Goal: Task Accomplishment & Management: Manage account settings

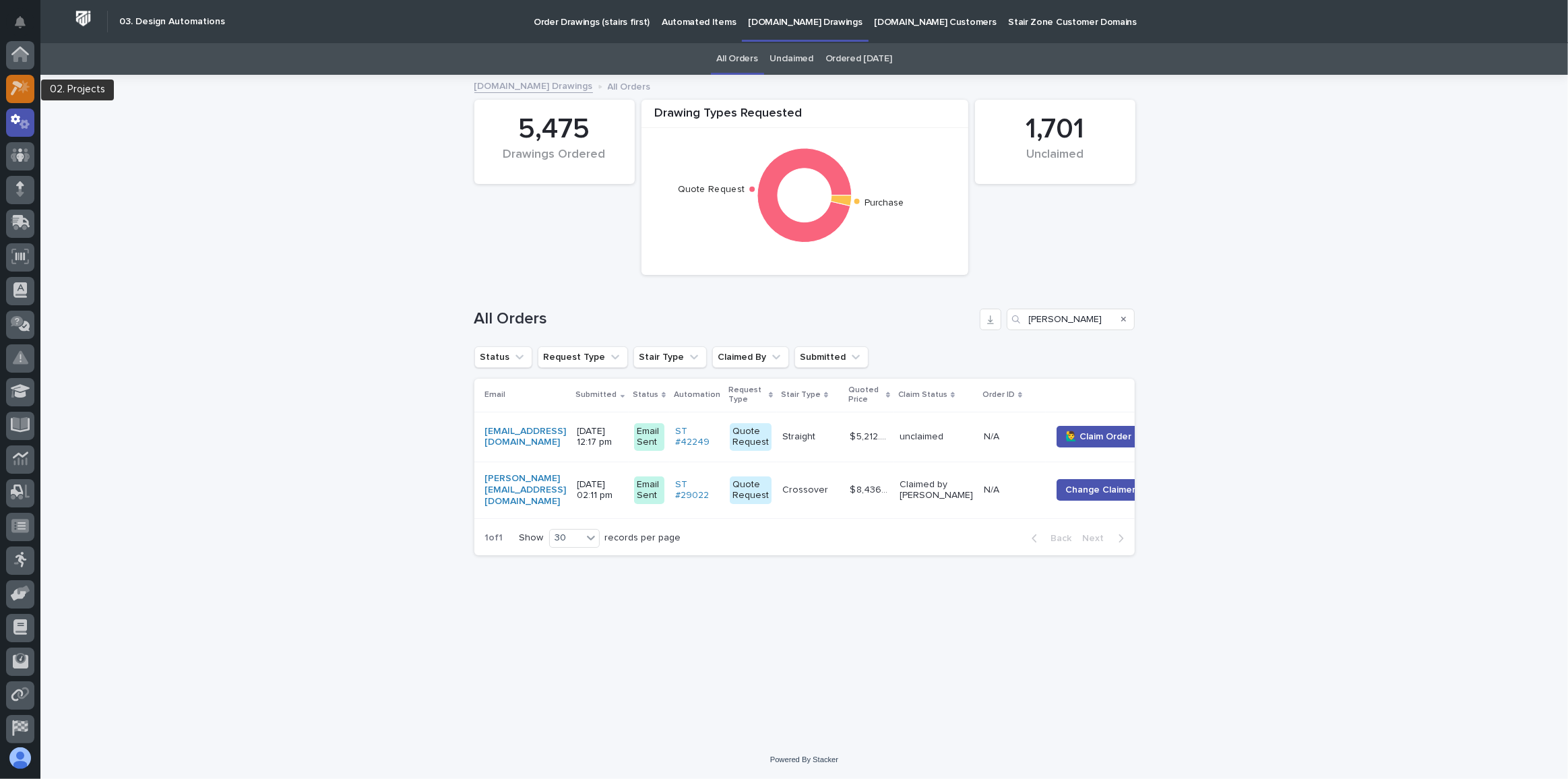
click at [25, 94] on icon at bounding box center [20, 88] width 20 height 15
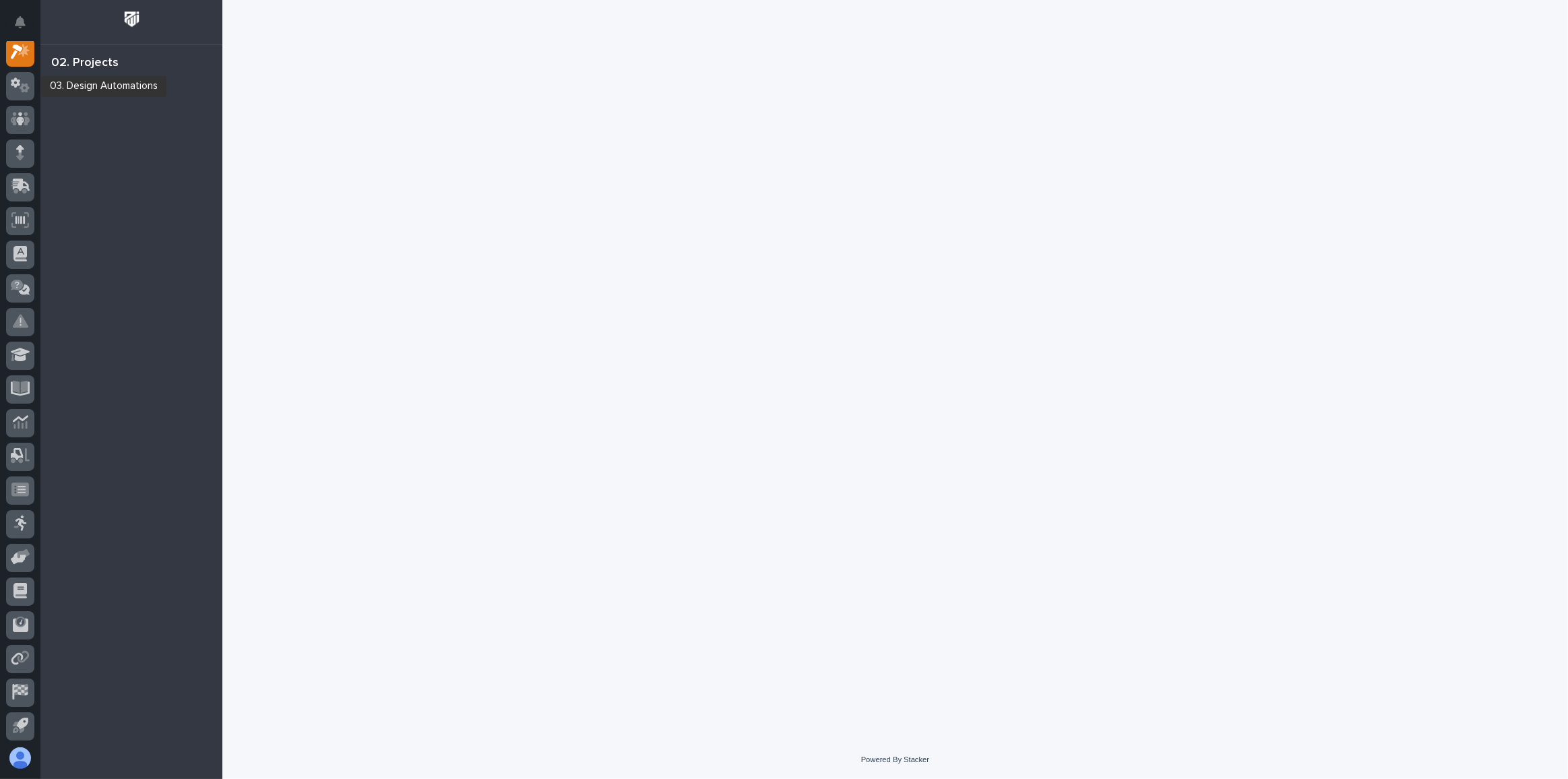
scroll to position [33, 0]
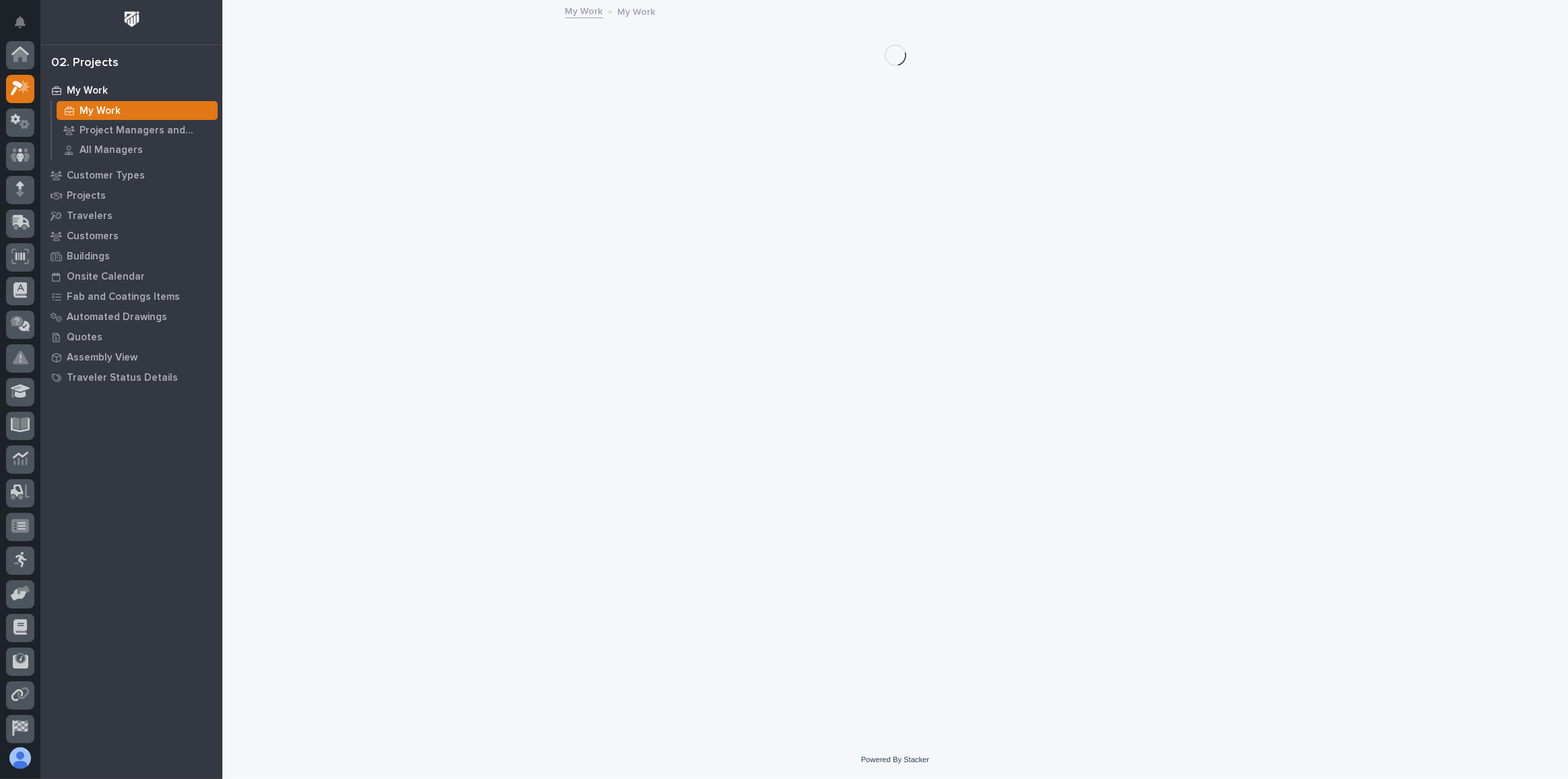
scroll to position [33, 0]
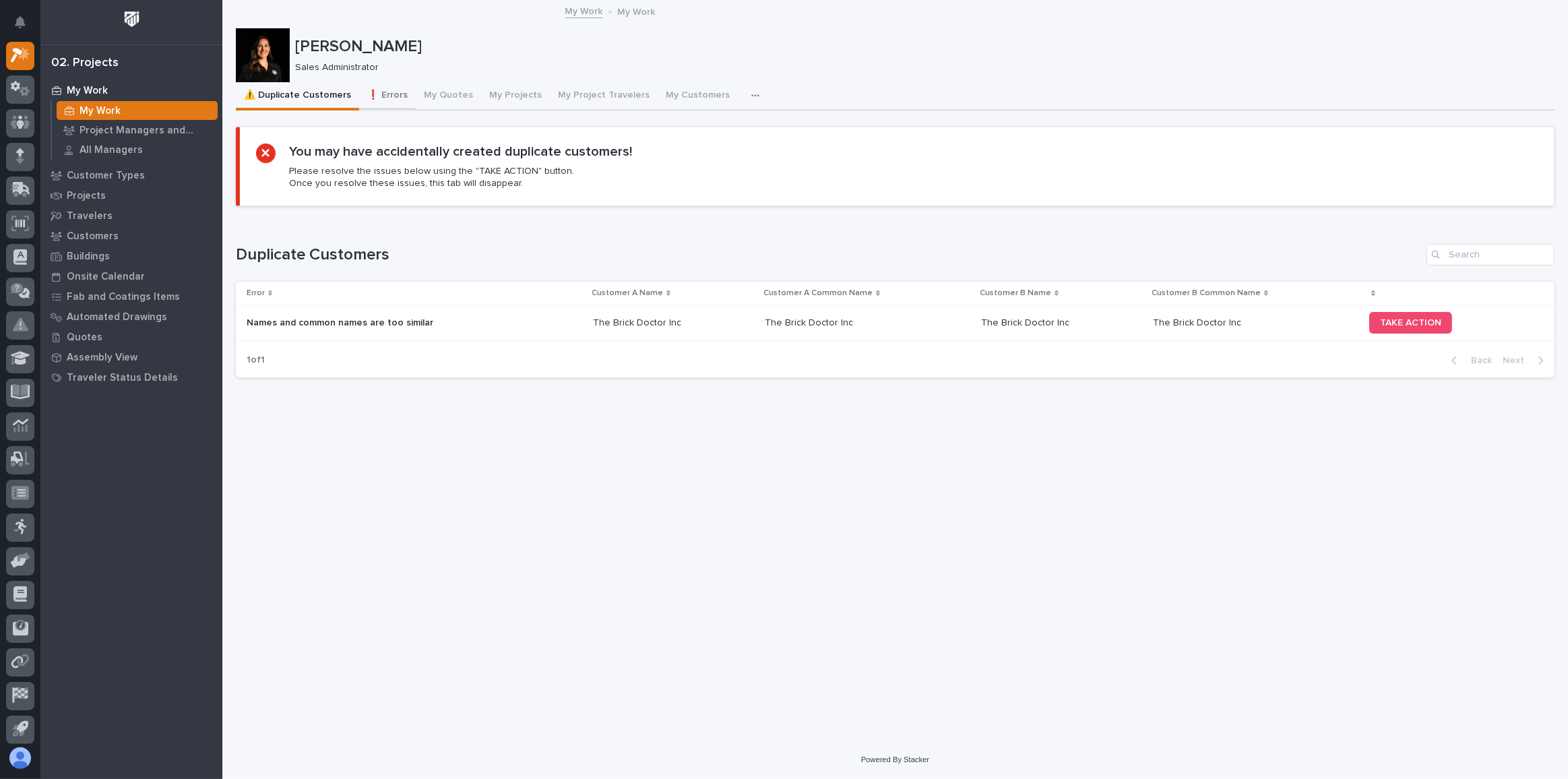
click at [394, 98] on button "❗ Errors" at bounding box center [387, 96] width 57 height 28
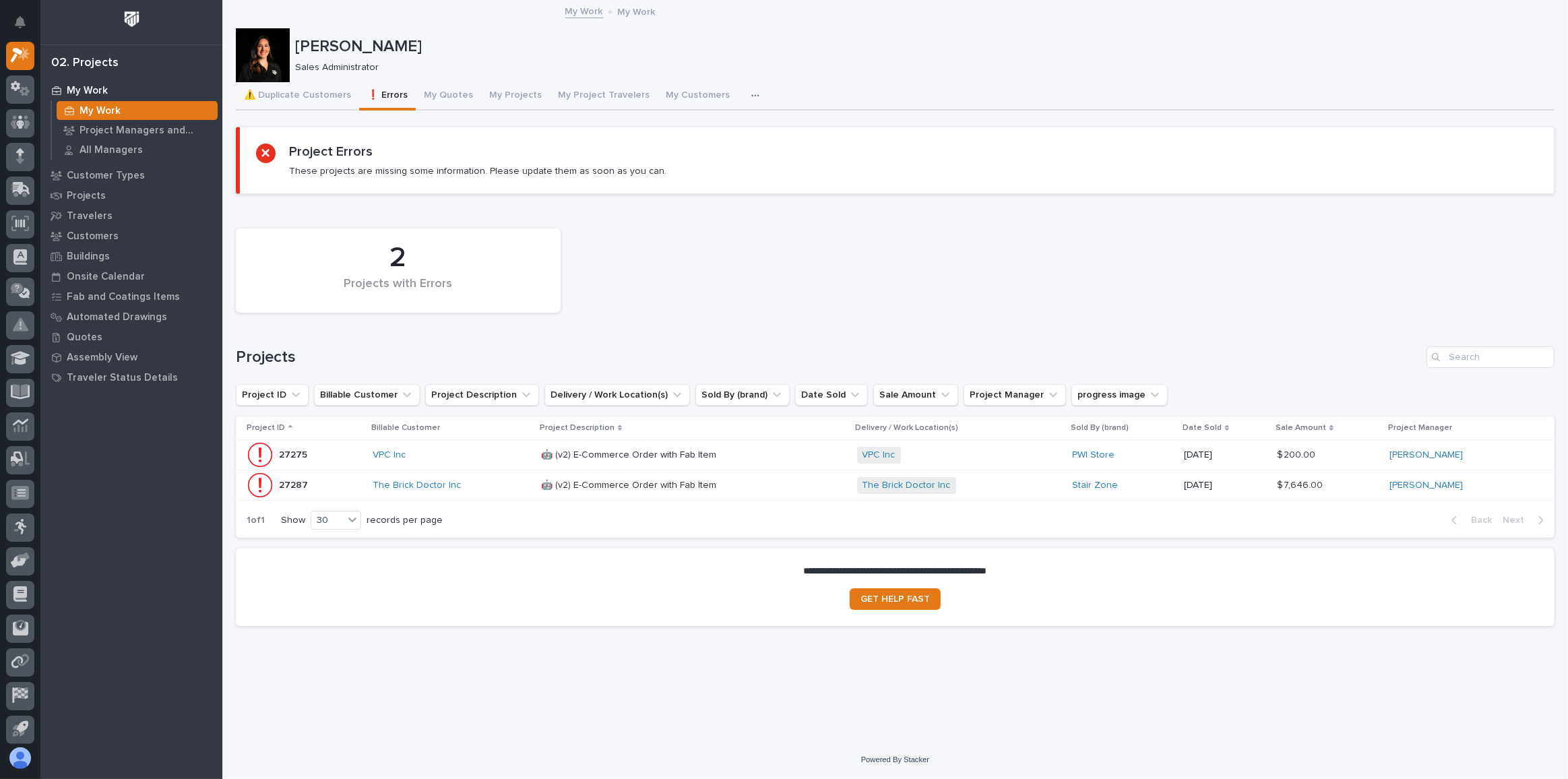
click at [474, 457] on div "VPC Inc" at bounding box center [451, 456] width 158 height 12
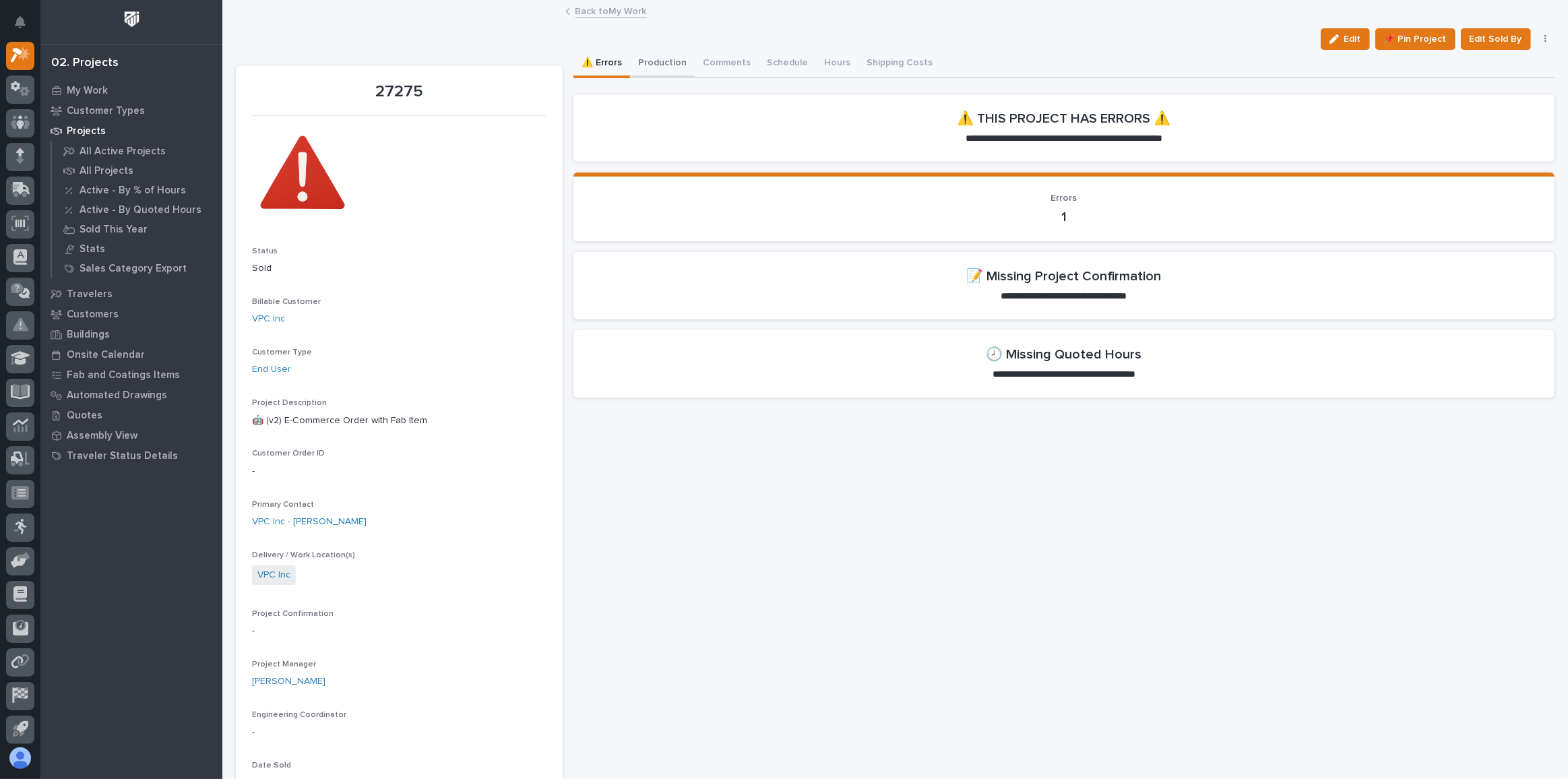
click at [669, 62] on button "Production" at bounding box center [663, 64] width 64 height 28
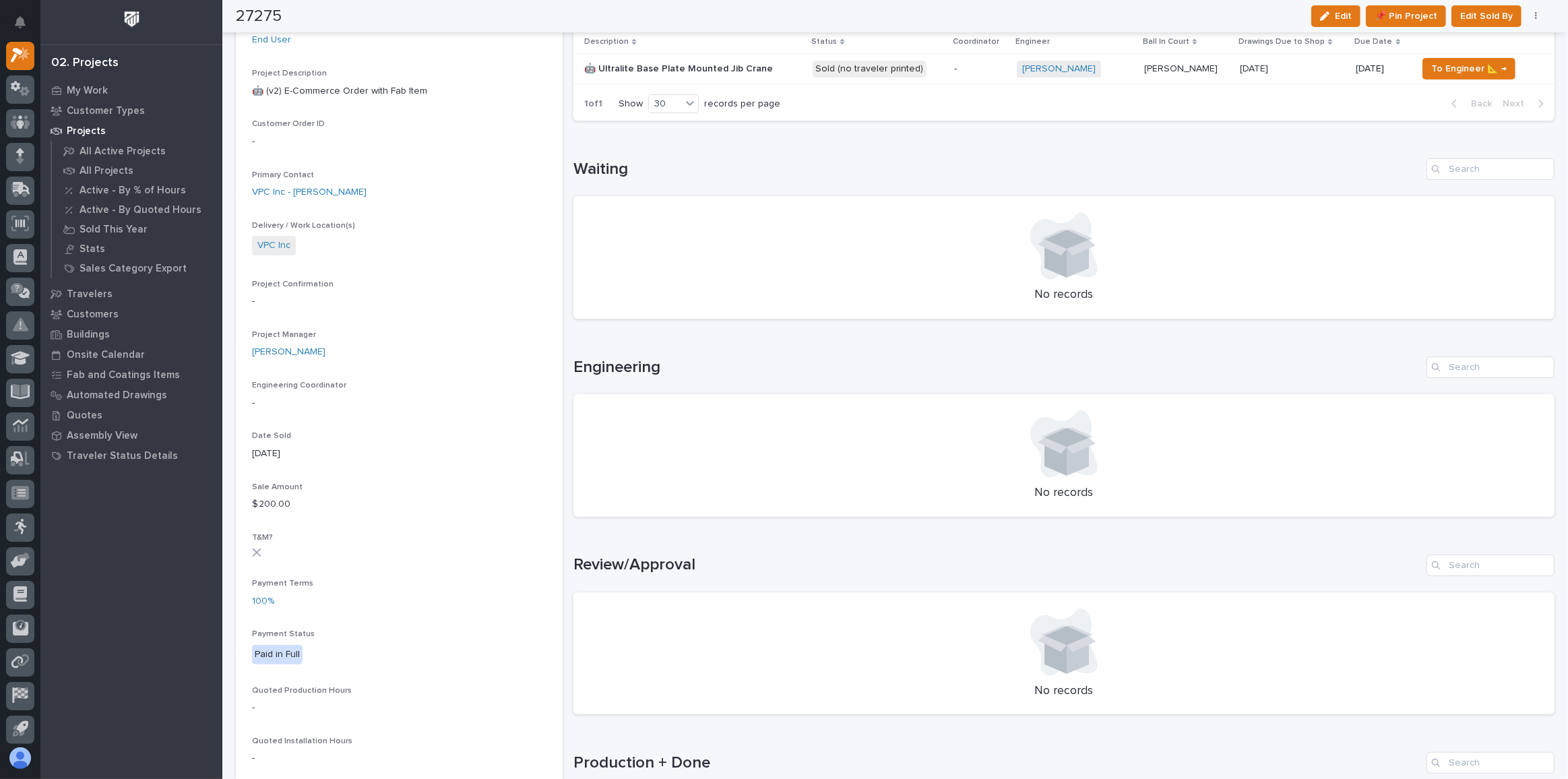
scroll to position [183, 0]
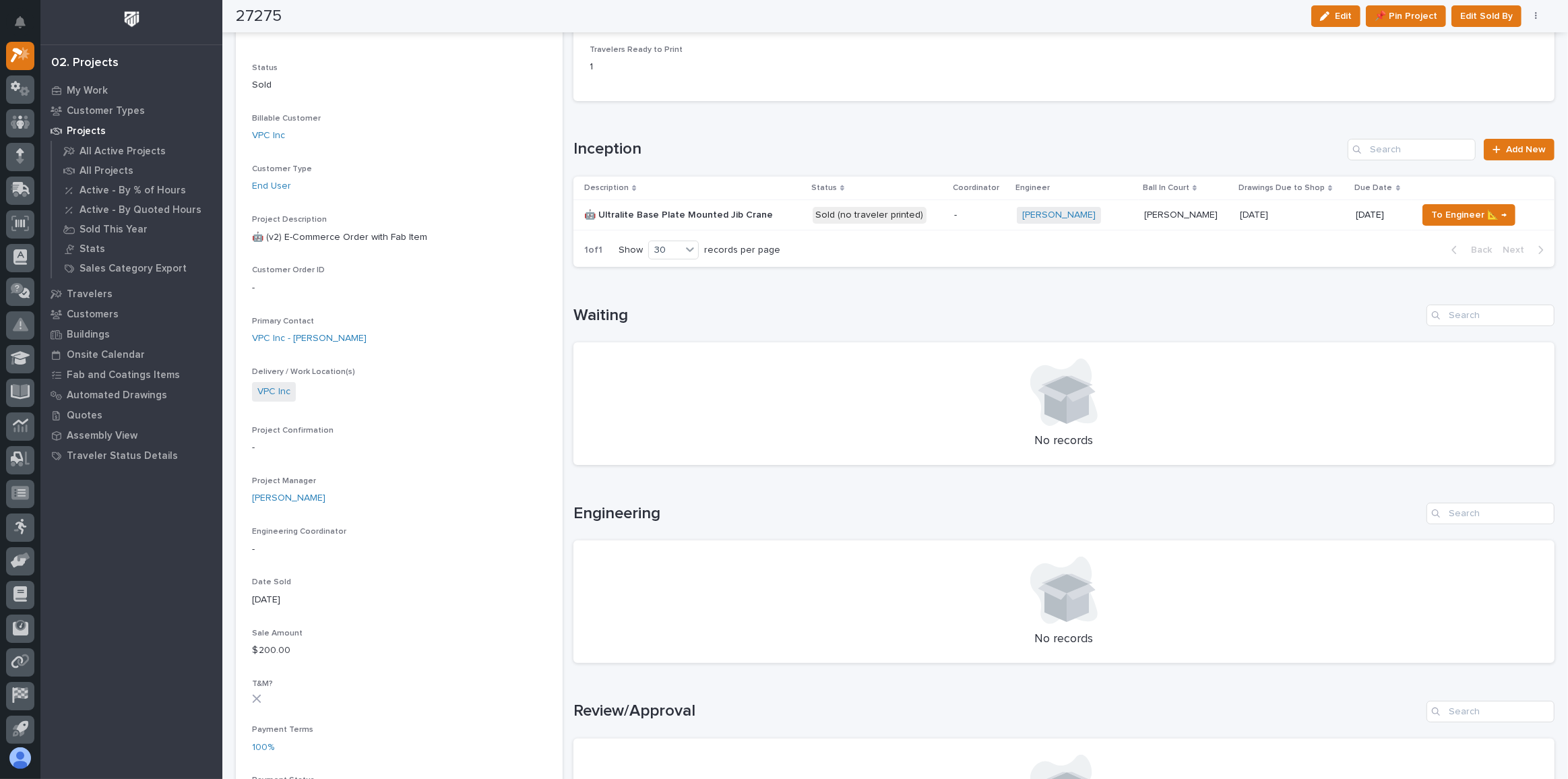
click at [776, 215] on p at bounding box center [693, 216] width 217 height 12
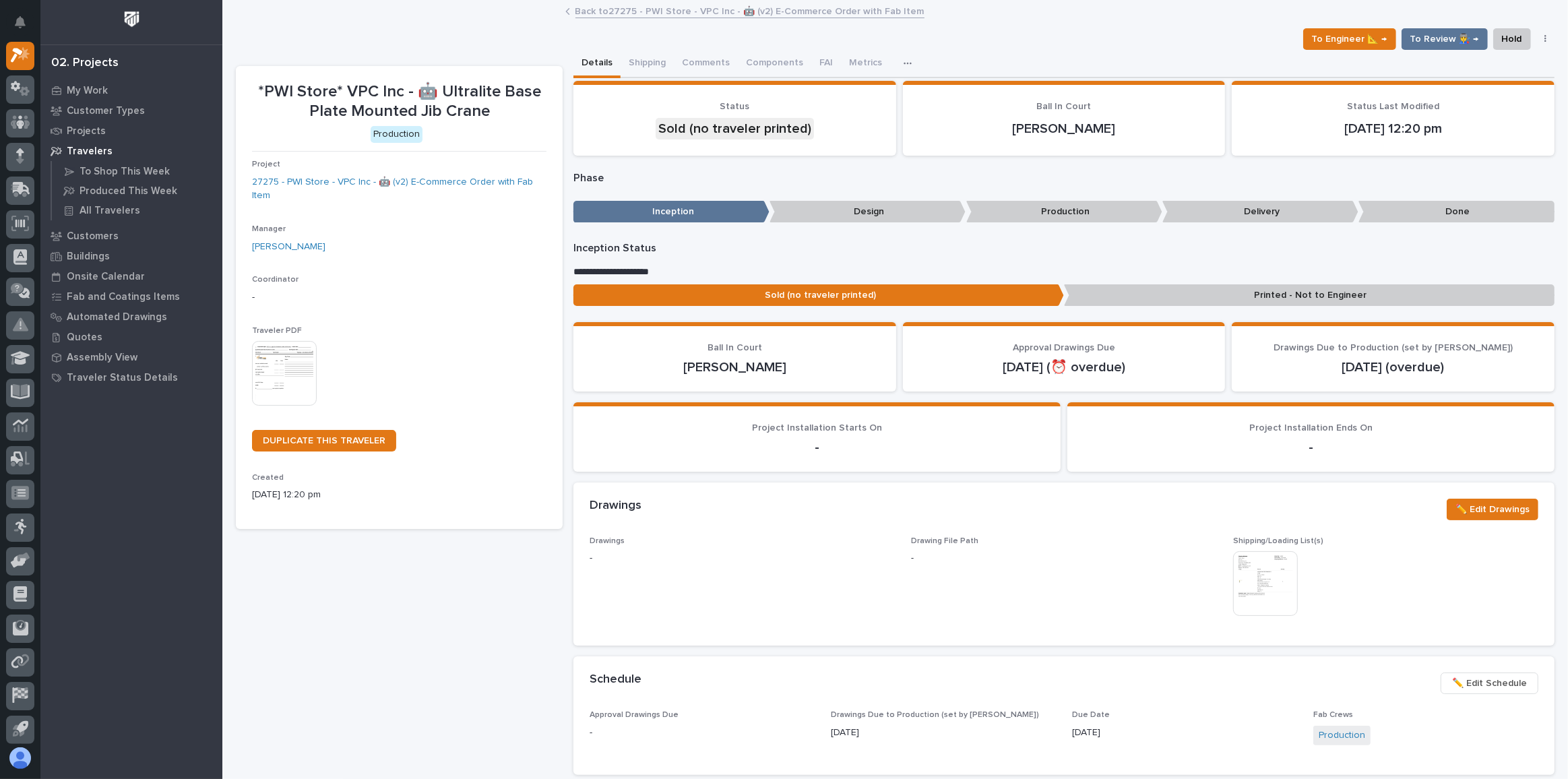
click at [306, 368] on img at bounding box center [284, 373] width 64 height 64
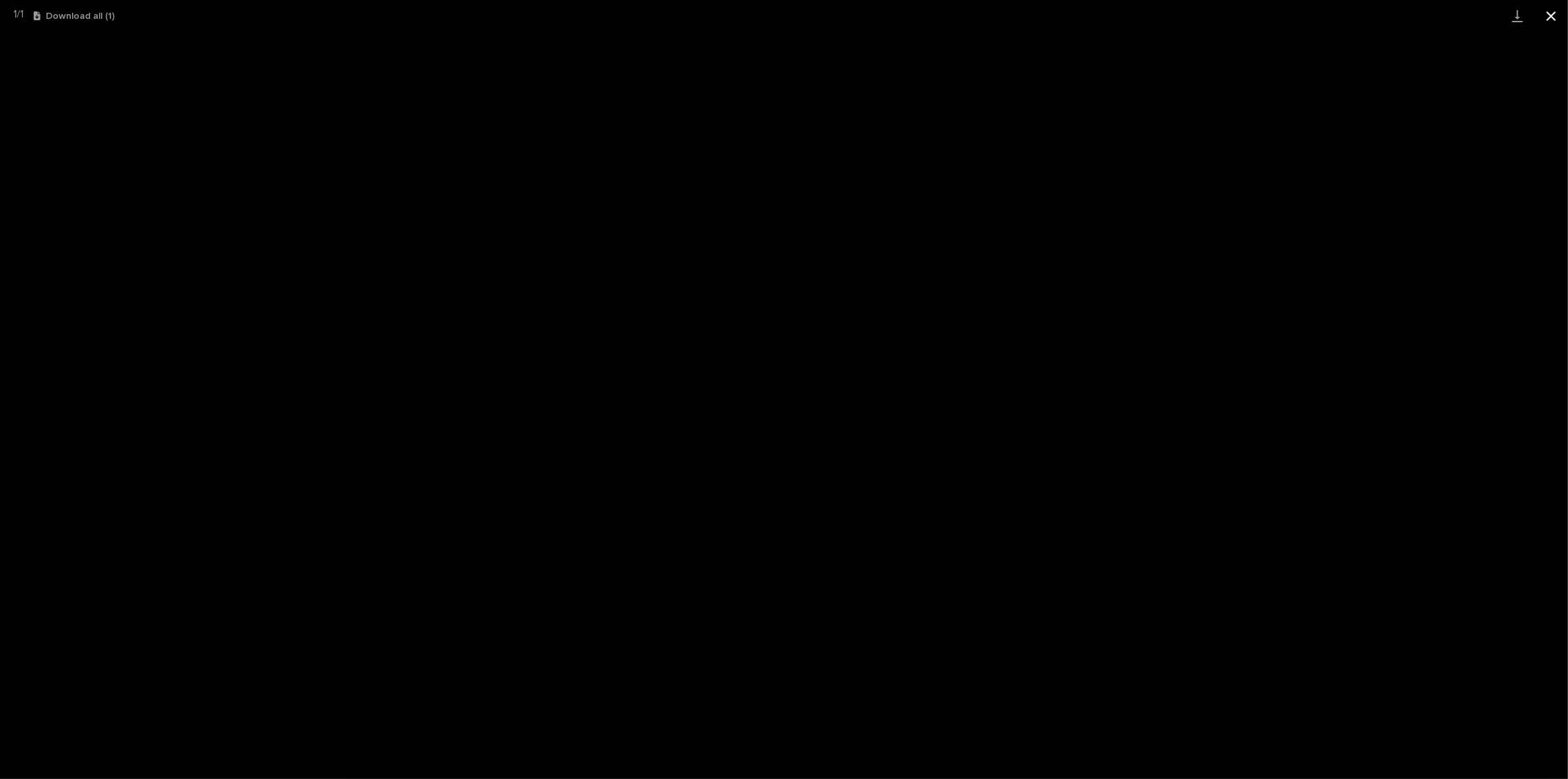
click at [1557, 17] on button "Close gallery" at bounding box center [1551, 15] width 34 height 31
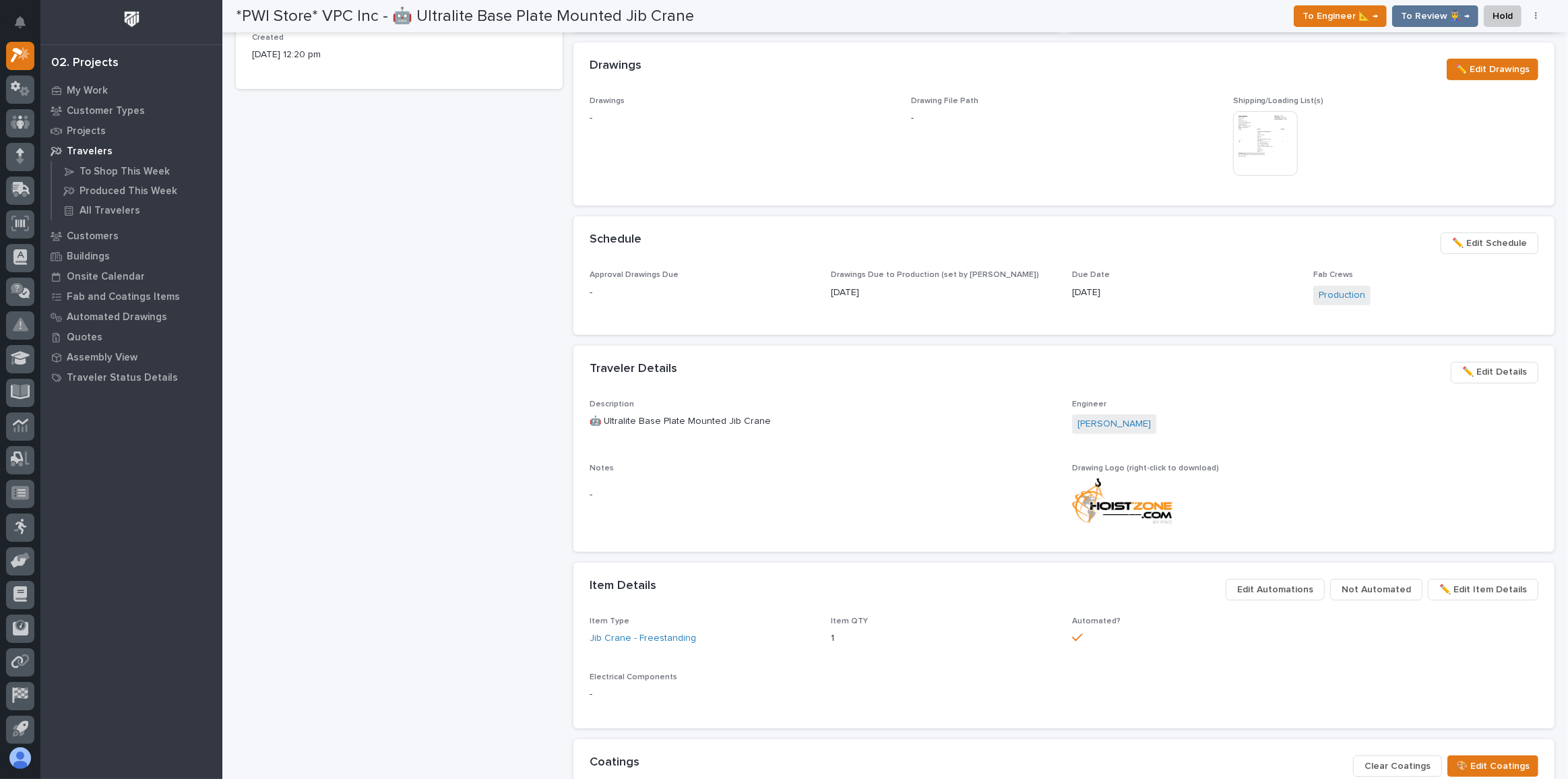
scroll to position [490, 0]
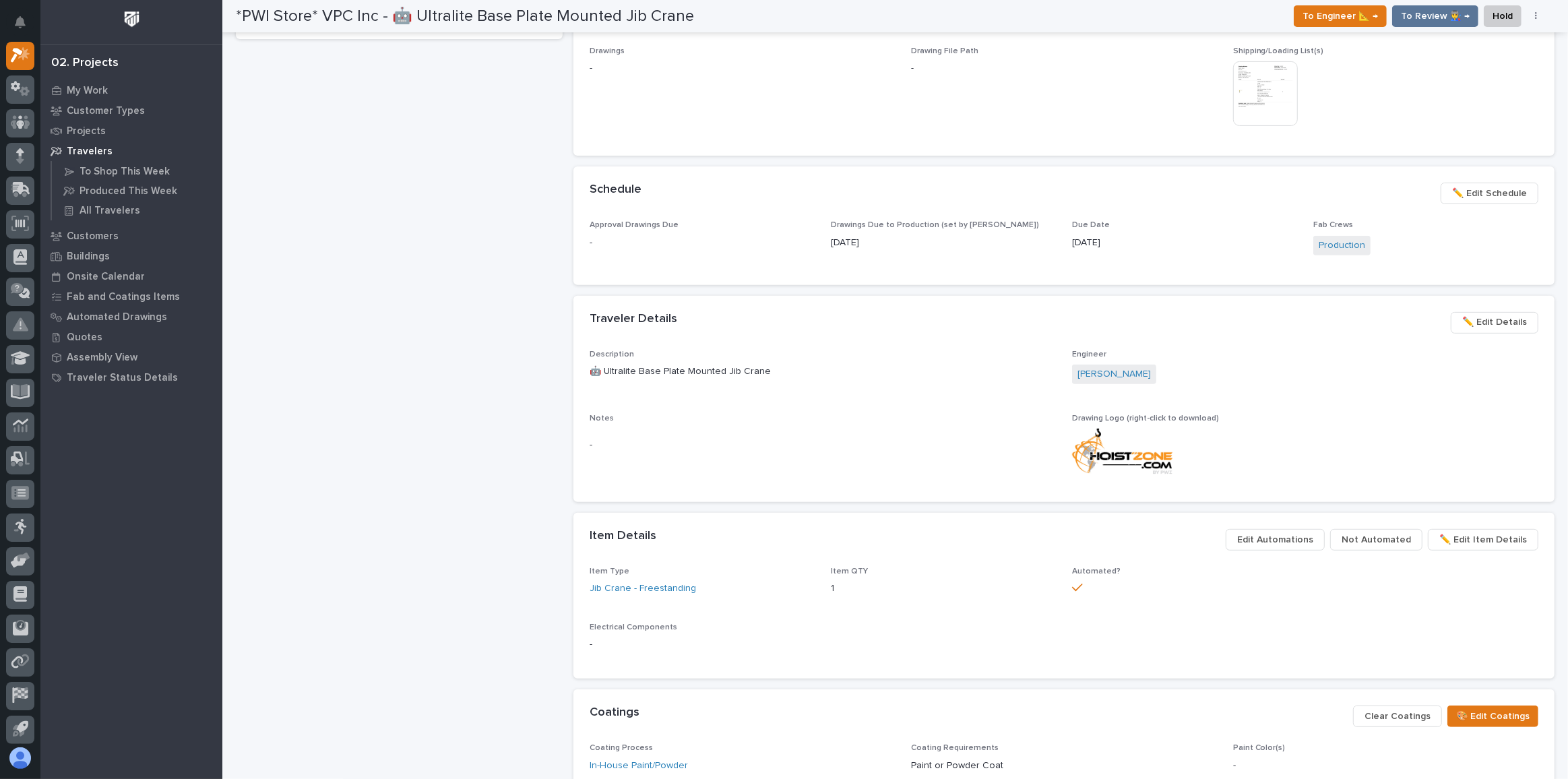
click at [1502, 322] on span "✏️ Edit Details" at bounding box center [1494, 322] width 64 height 16
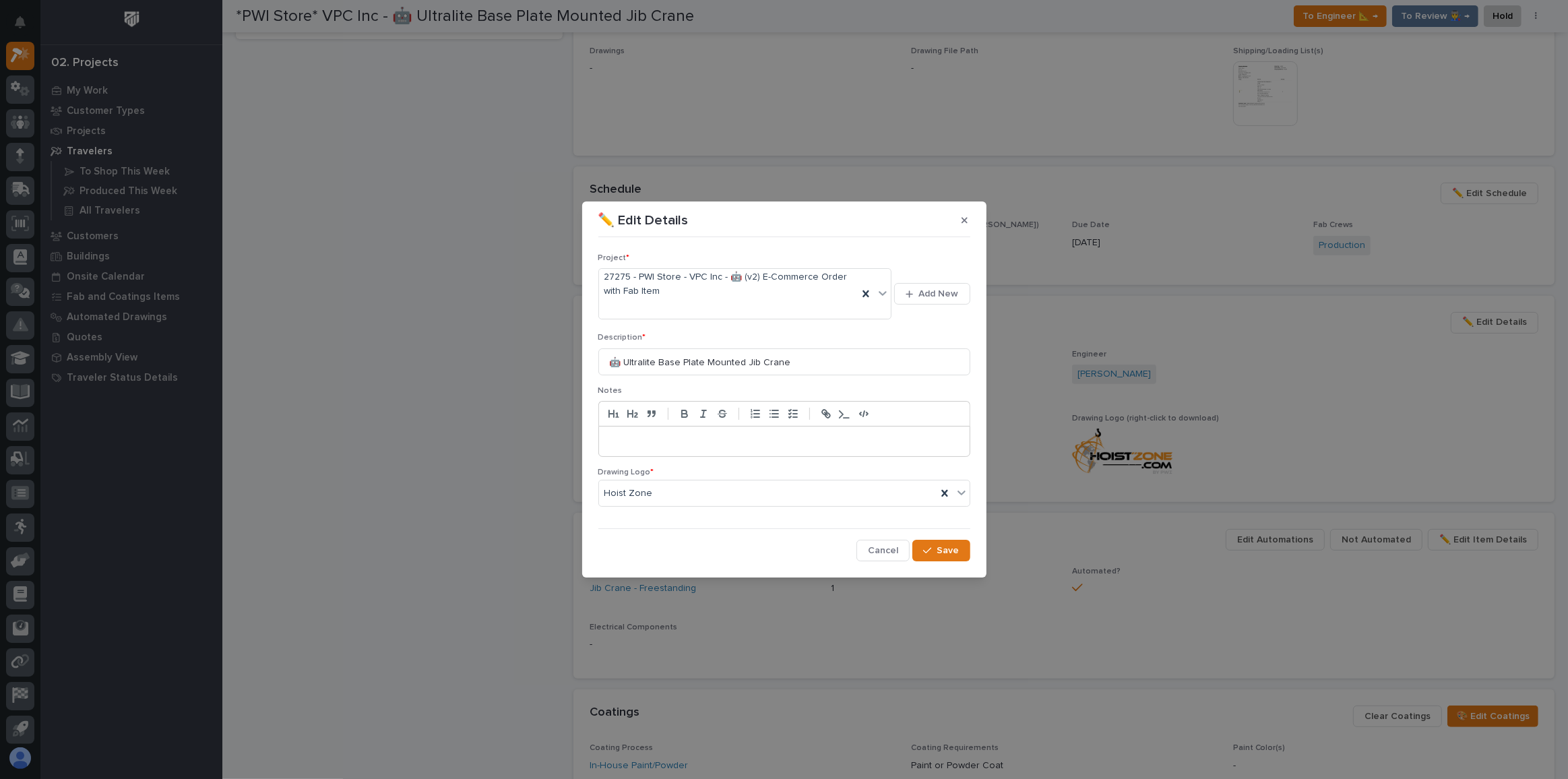
click at [675, 434] on p at bounding box center [784, 441] width 350 height 14
click at [951, 546] on span "Save" at bounding box center [949, 551] width 22 height 12
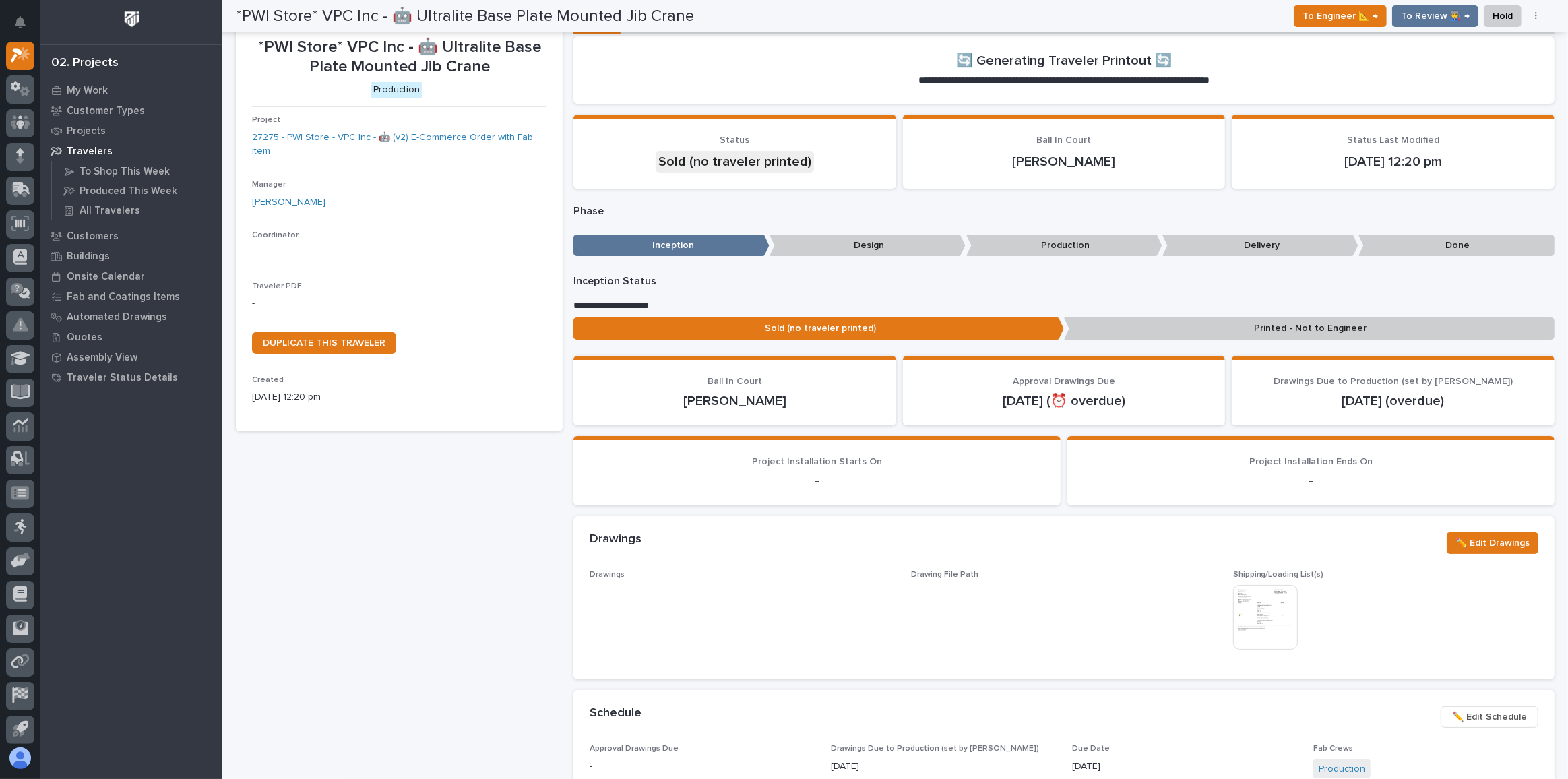
scroll to position [0, 0]
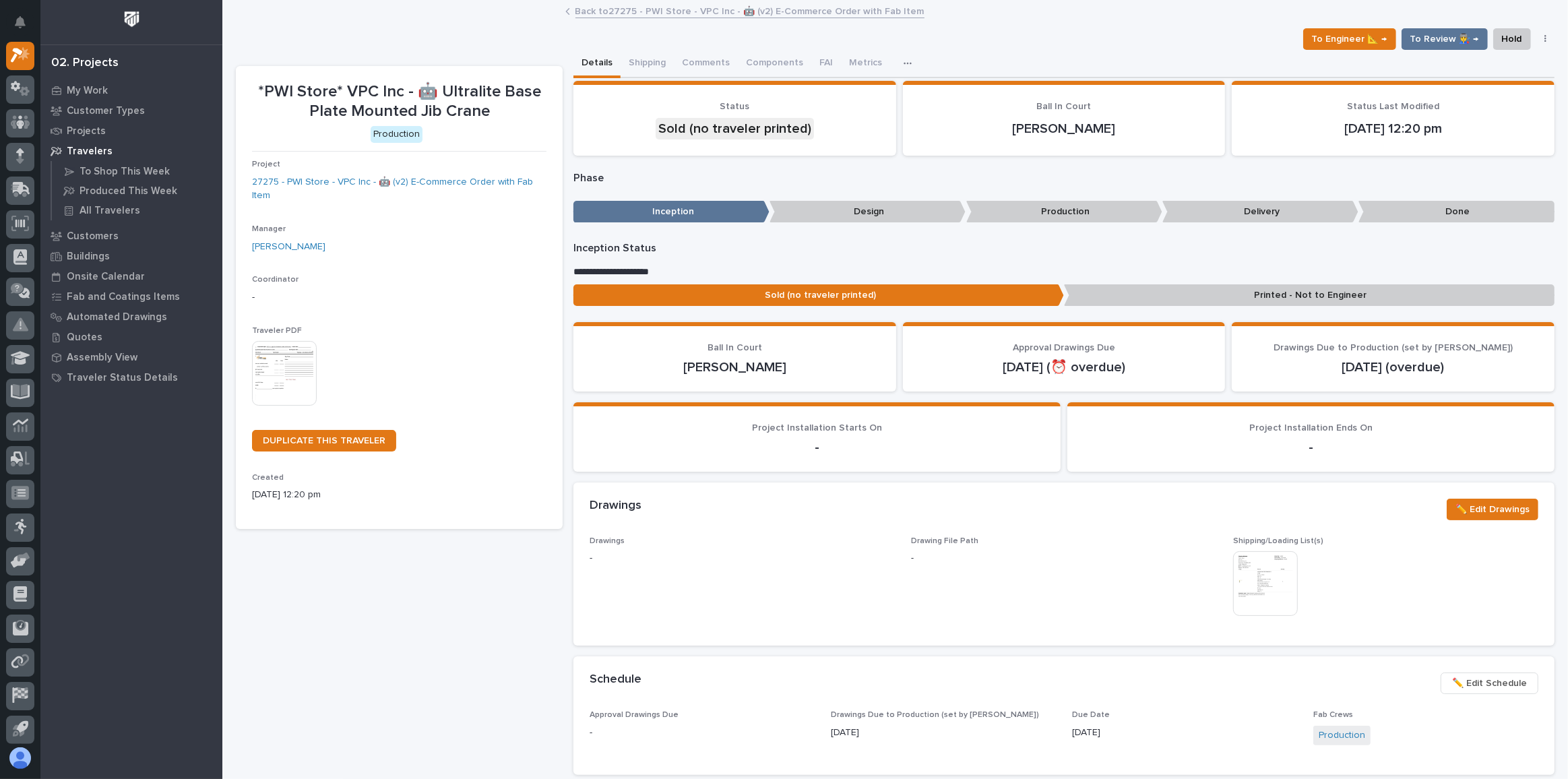
click at [277, 380] on img at bounding box center [284, 373] width 64 height 64
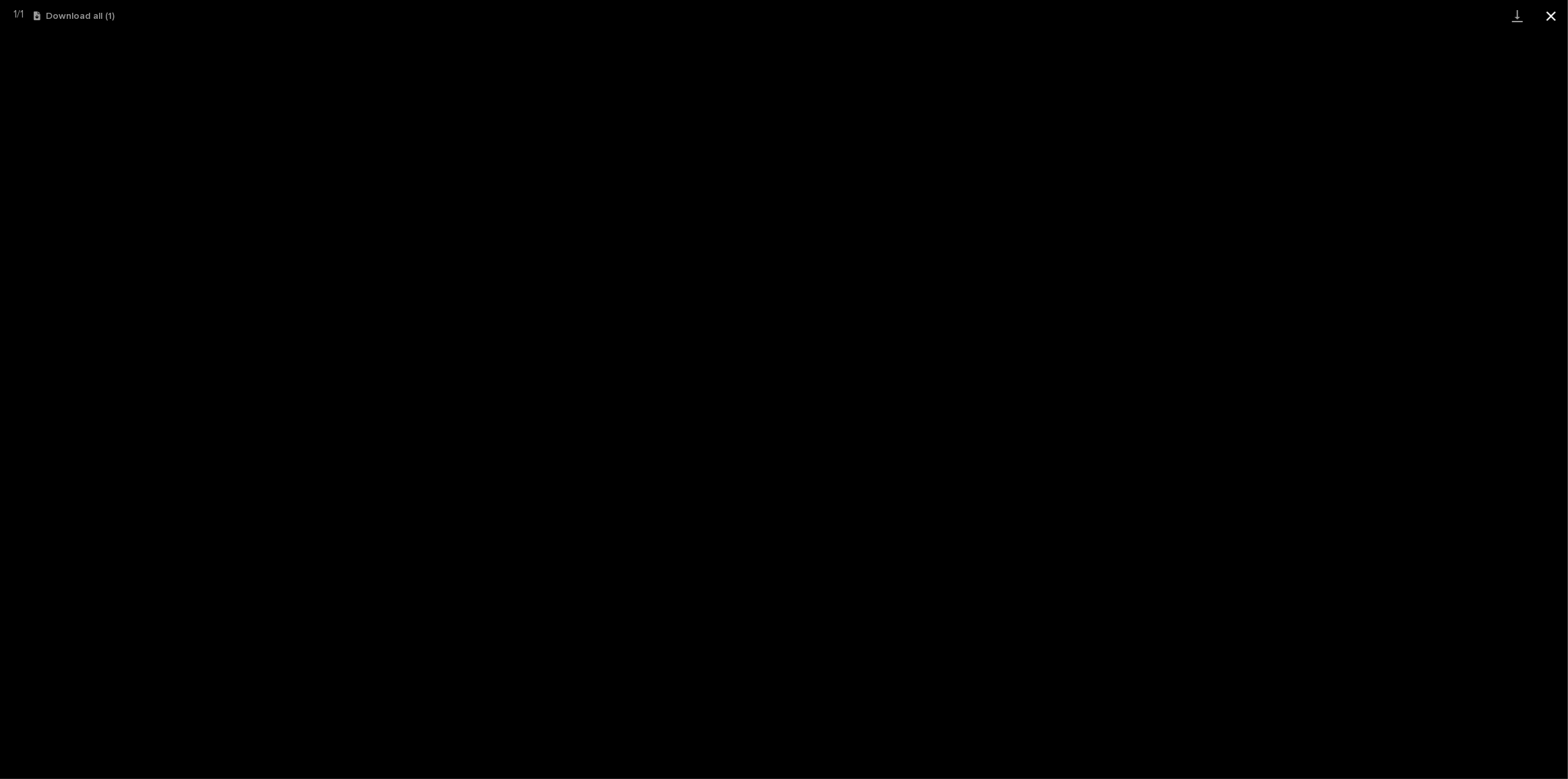
click at [1545, 15] on button "Close gallery" at bounding box center [1551, 15] width 34 height 31
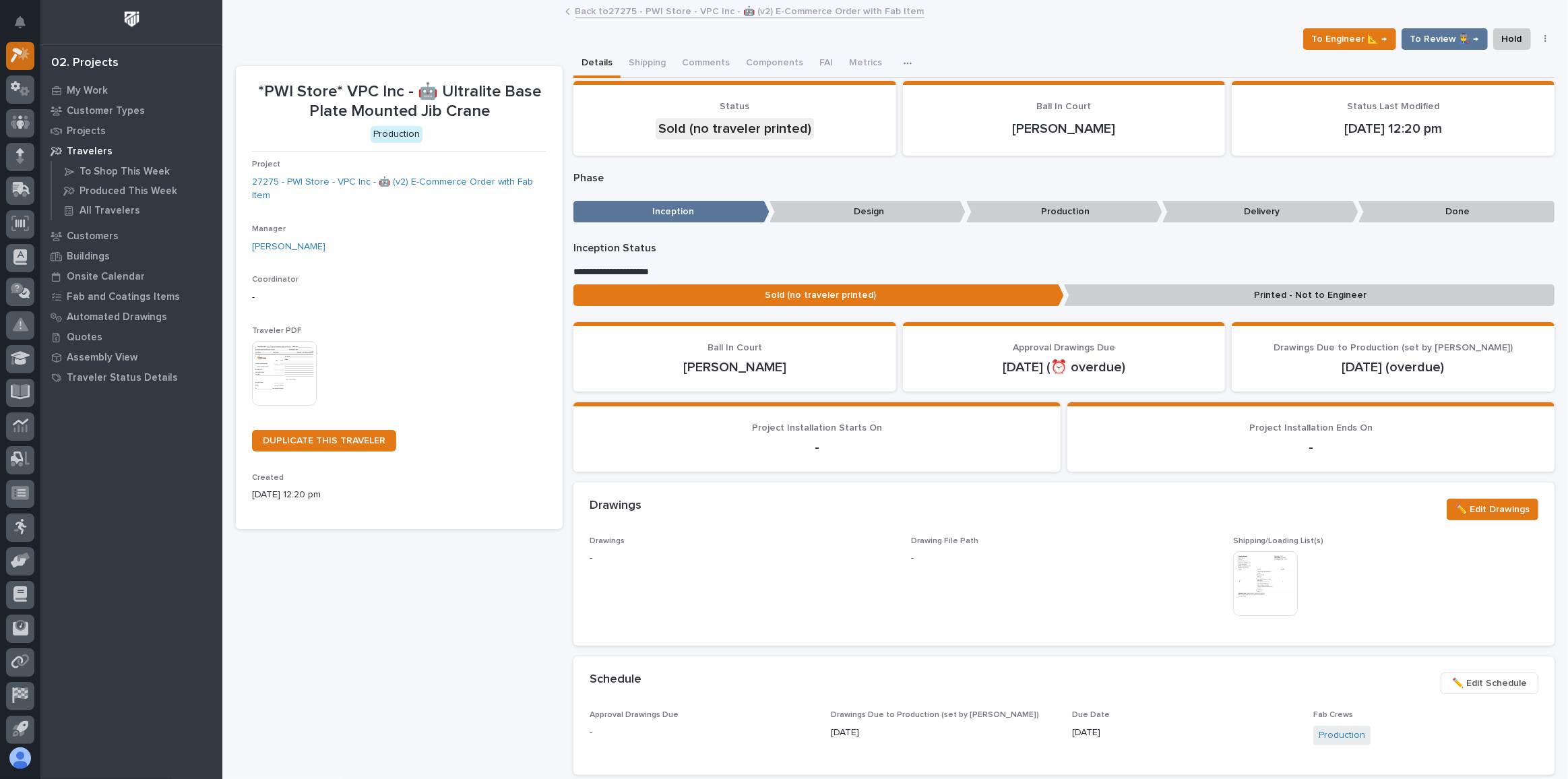
click at [21, 63] on div at bounding box center [20, 55] width 28 height 28
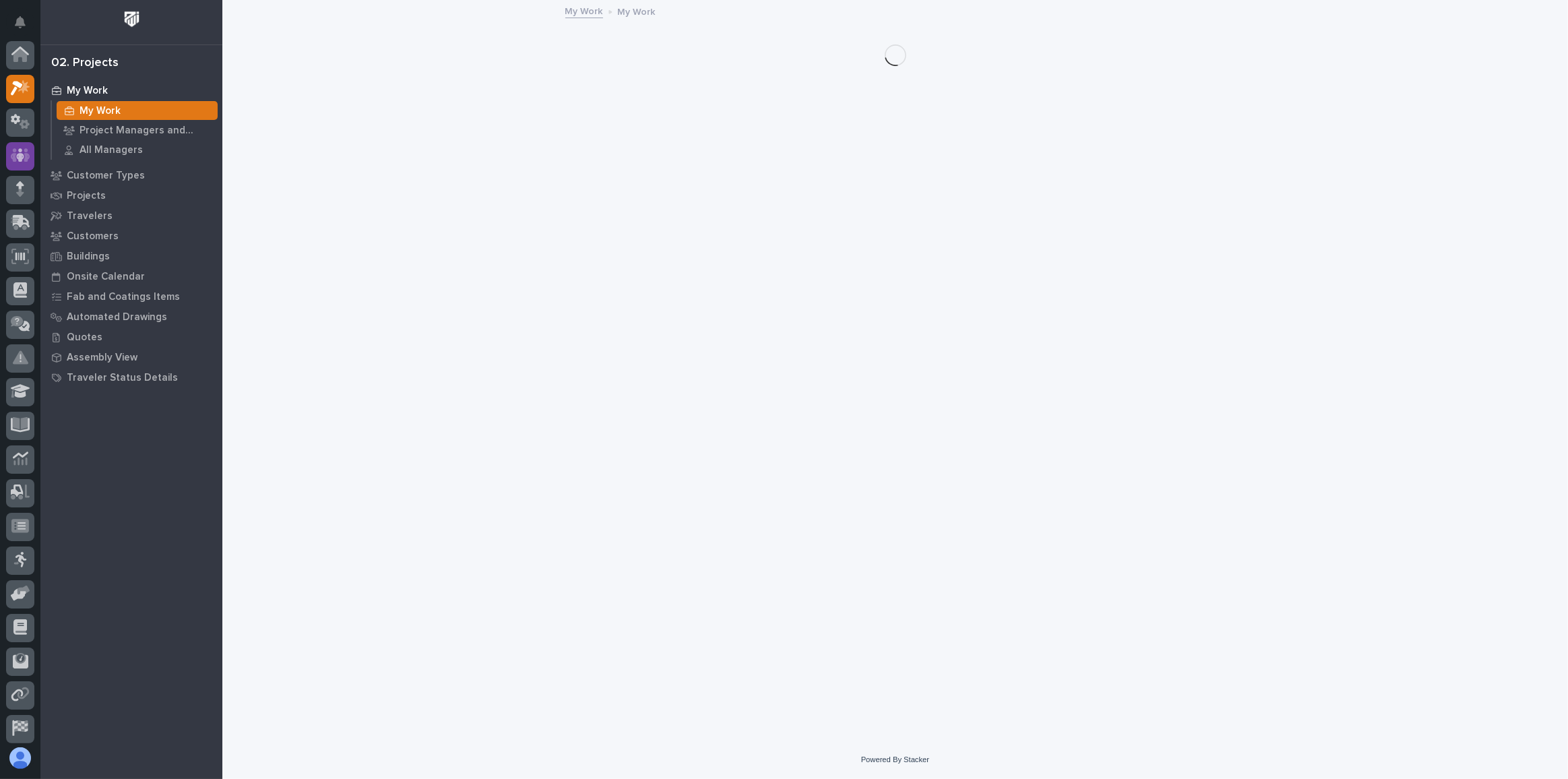
scroll to position [33, 0]
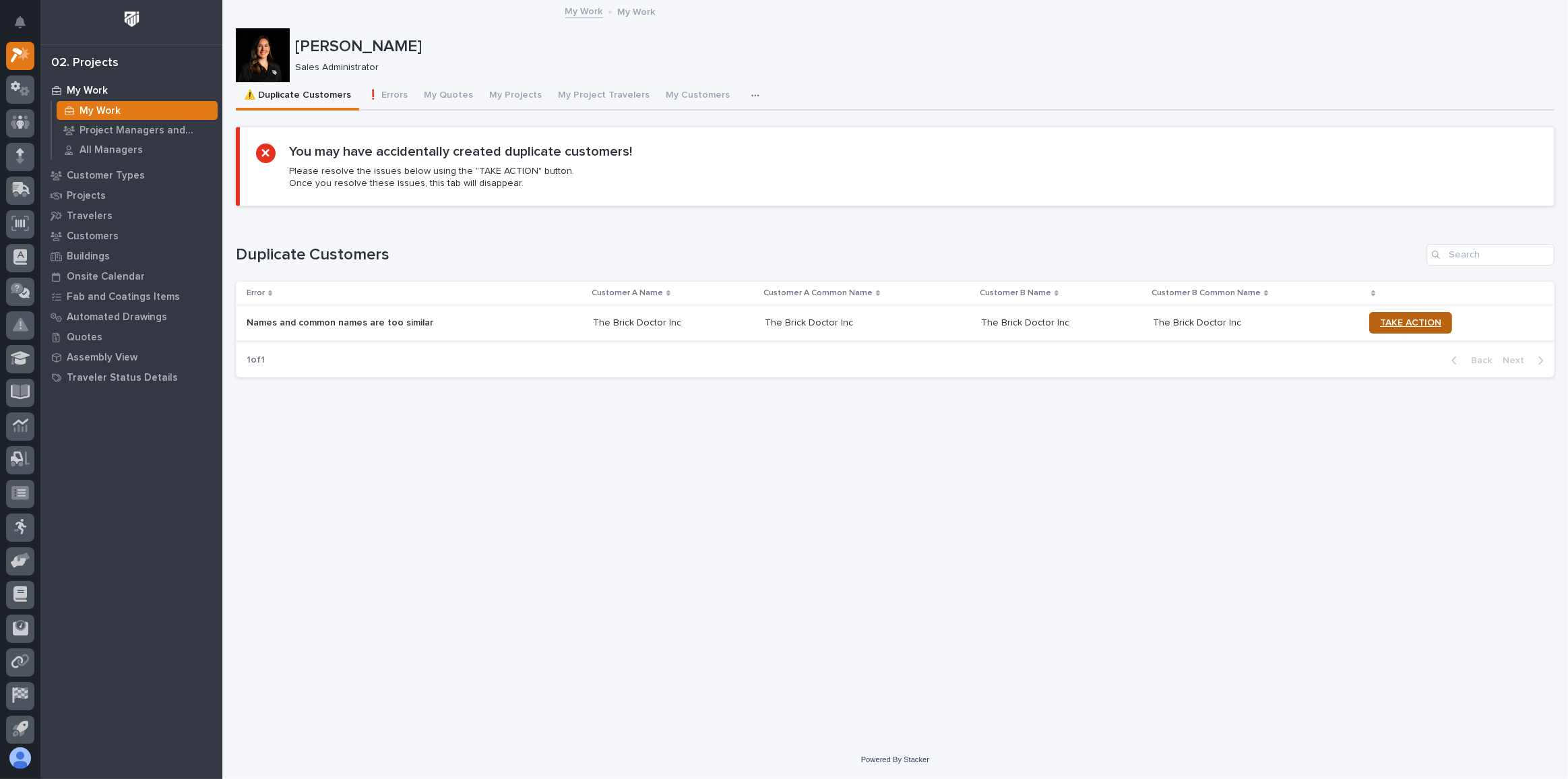
click at [1427, 319] on span "TAKE ACTION" at bounding box center [1410, 322] width 61 height 9
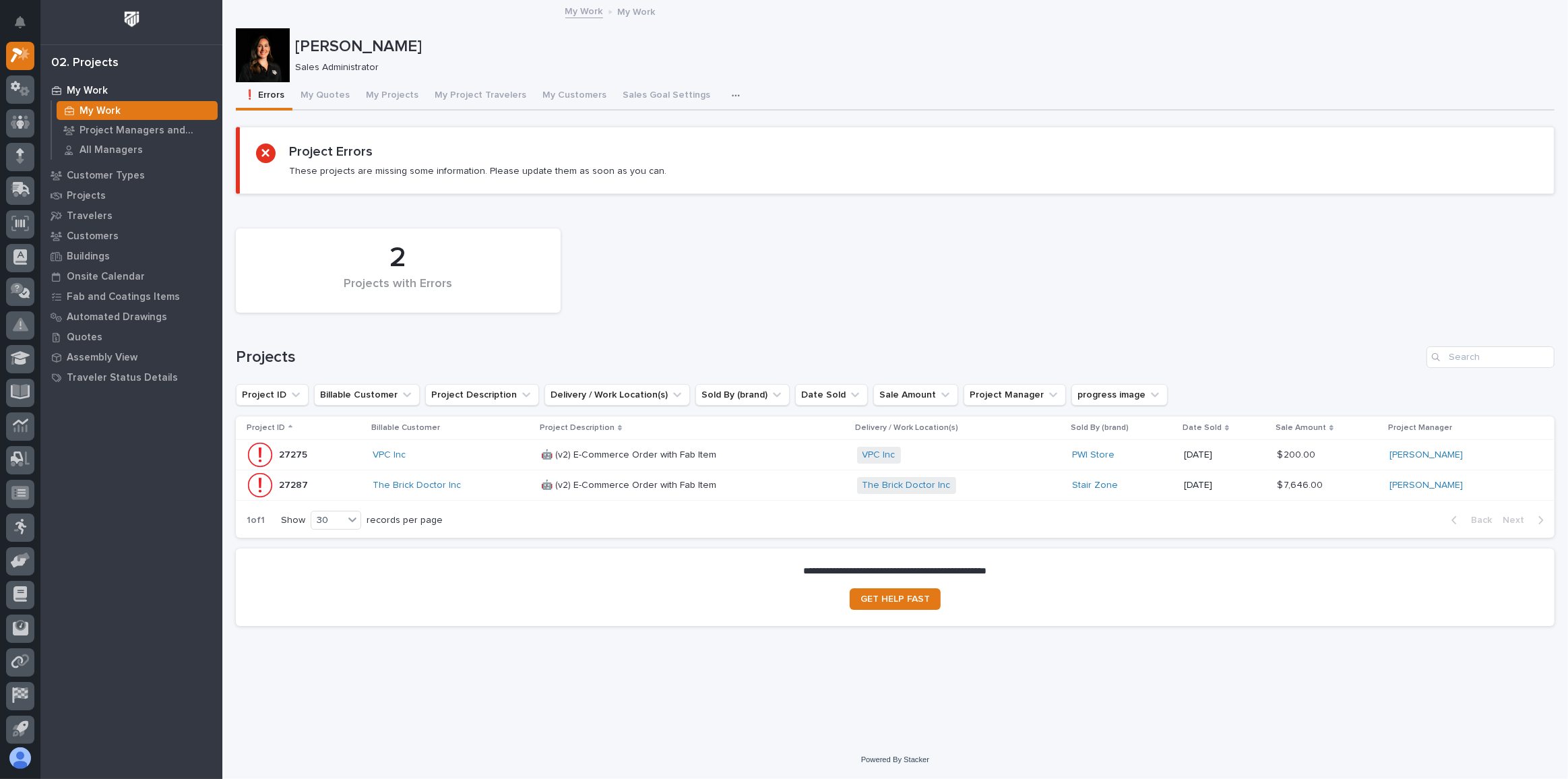
click at [442, 462] on div "VPC Inc" at bounding box center [451, 455] width 158 height 22
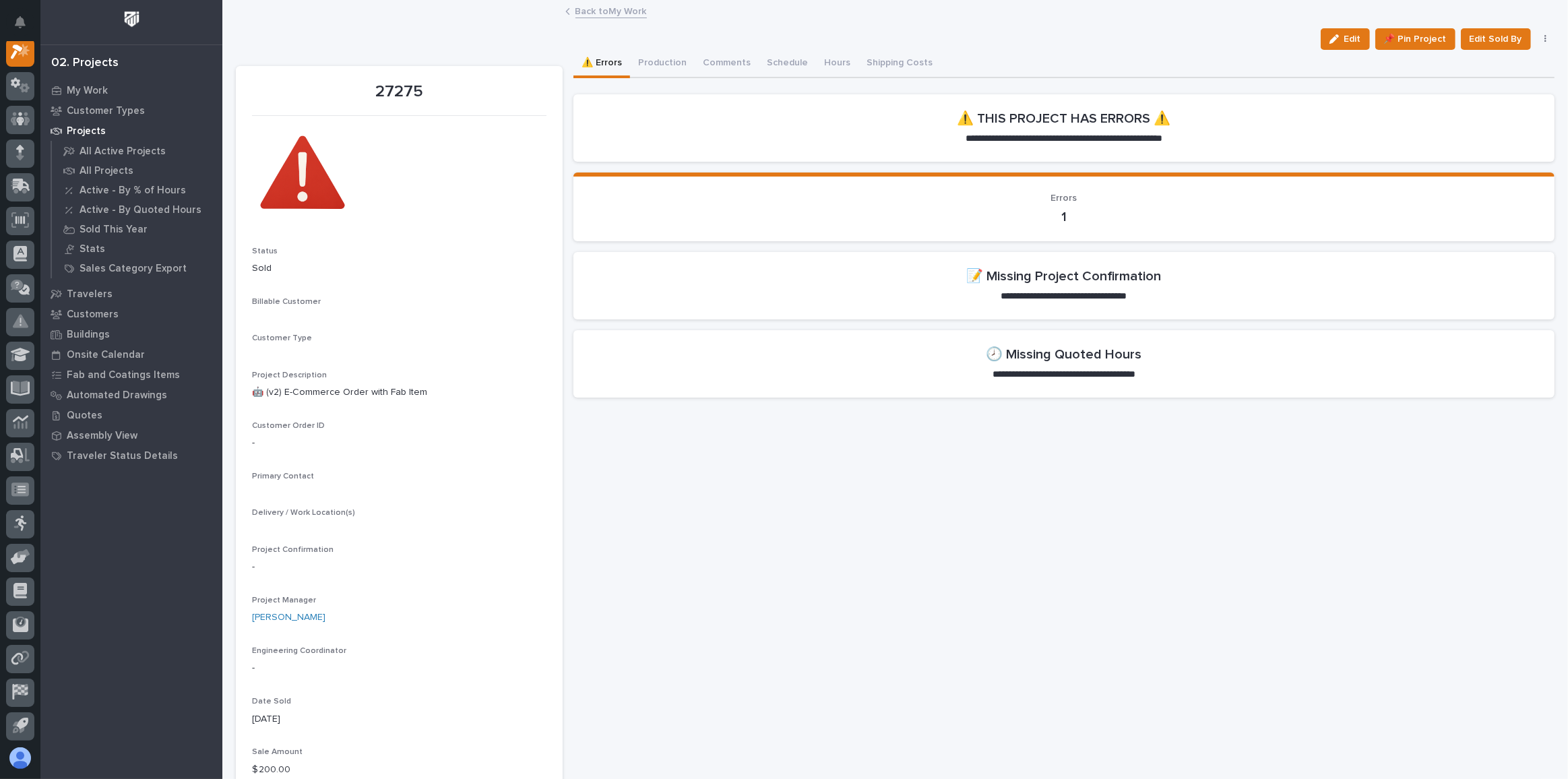
scroll to position [33, 0]
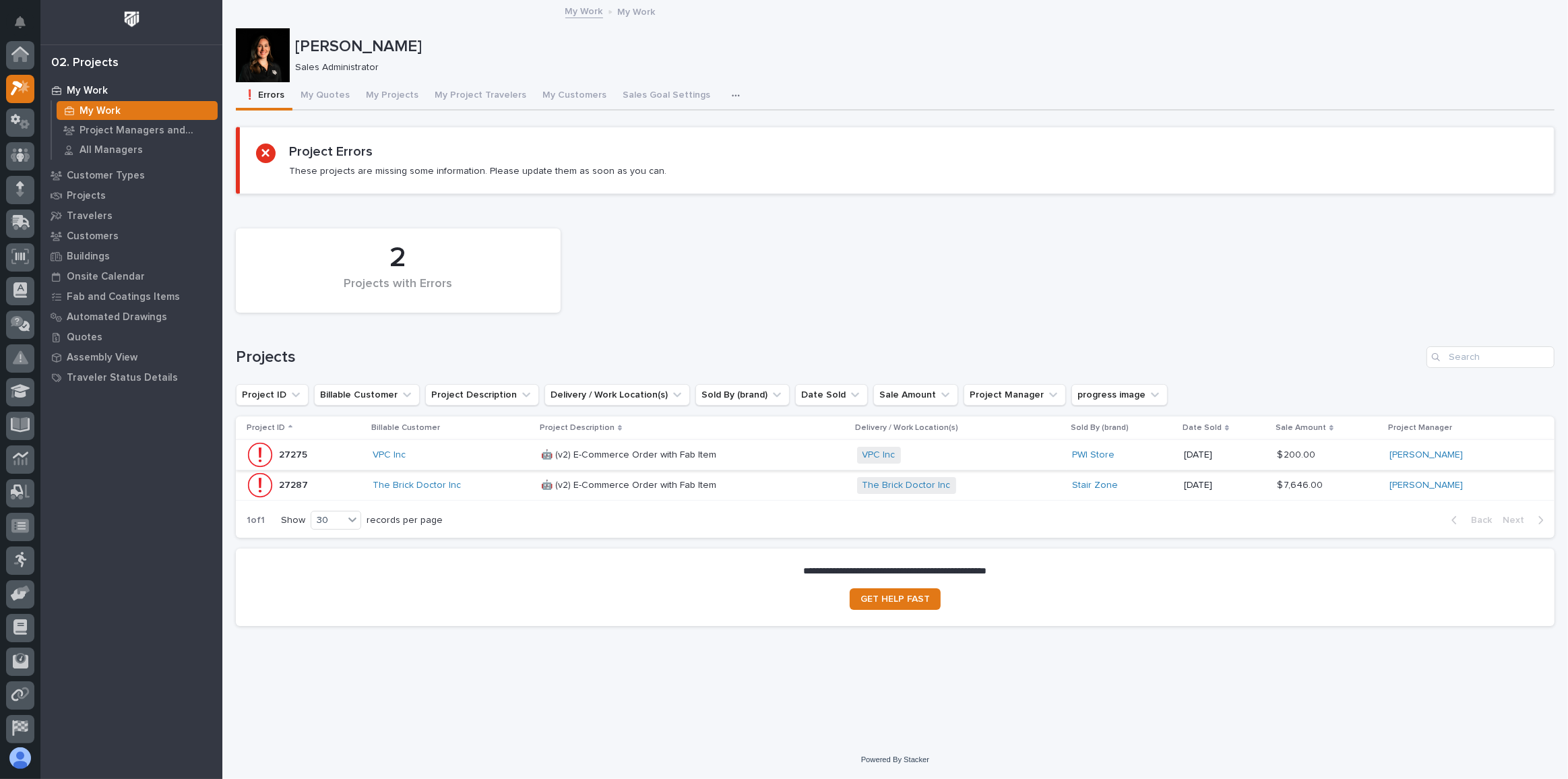
scroll to position [36, 0]
click at [480, 479] on div "The Brick Doctor Inc" at bounding box center [451, 485] width 158 height 12
